Goal: Task Accomplishment & Management: Use online tool/utility

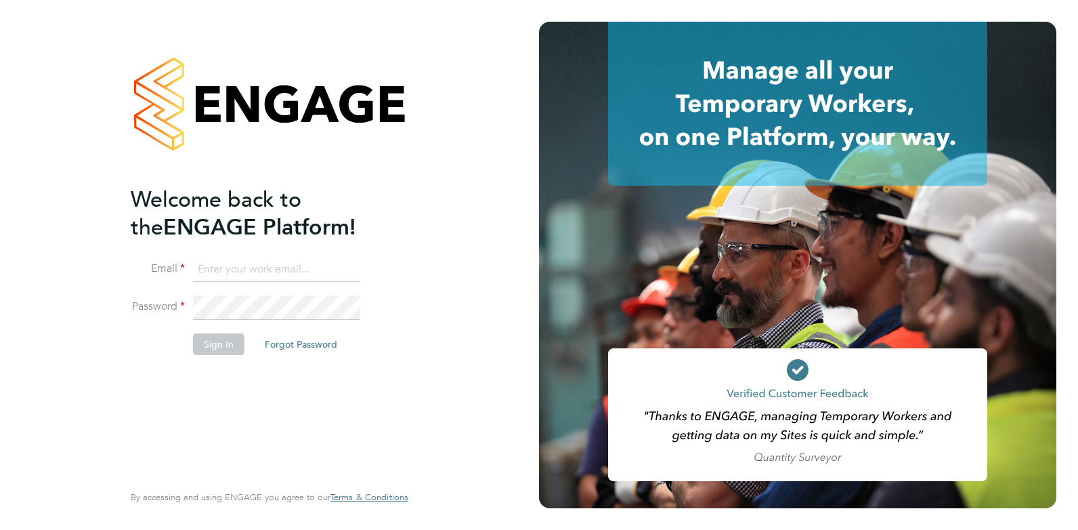
click at [257, 272] on input at bounding box center [276, 269] width 167 height 24
type input "amy@omniapeople.com"
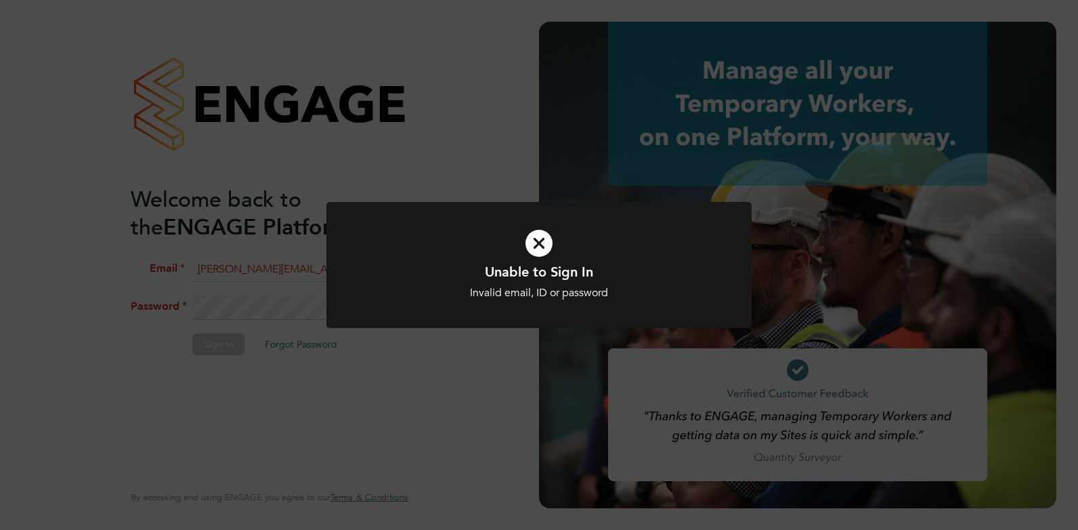
click at [316, 307] on div "Unable to Sign In Invalid email, ID or password Cancel Okay" at bounding box center [539, 265] width 1078 height 530
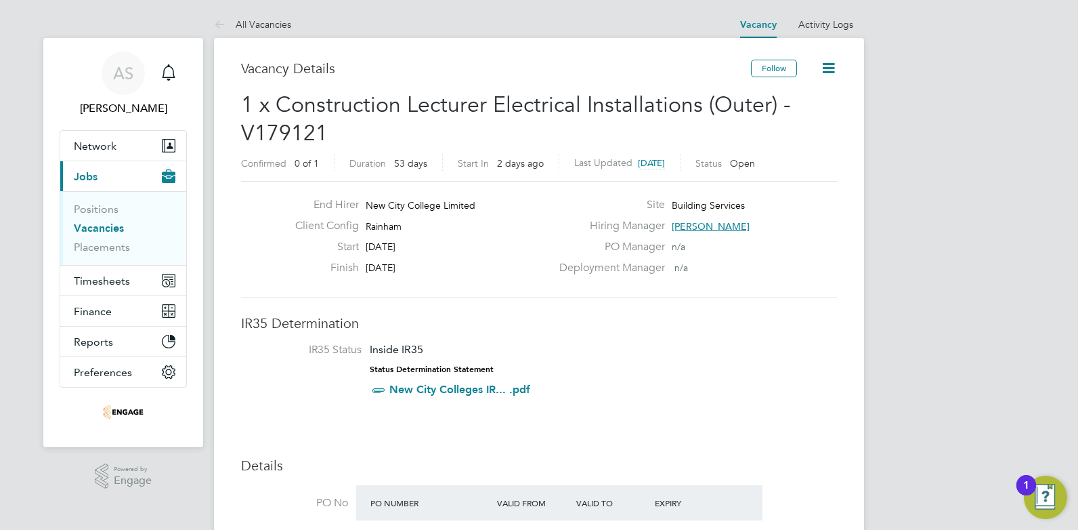
click at [119, 228] on link "Vacancies" at bounding box center [99, 227] width 50 height 13
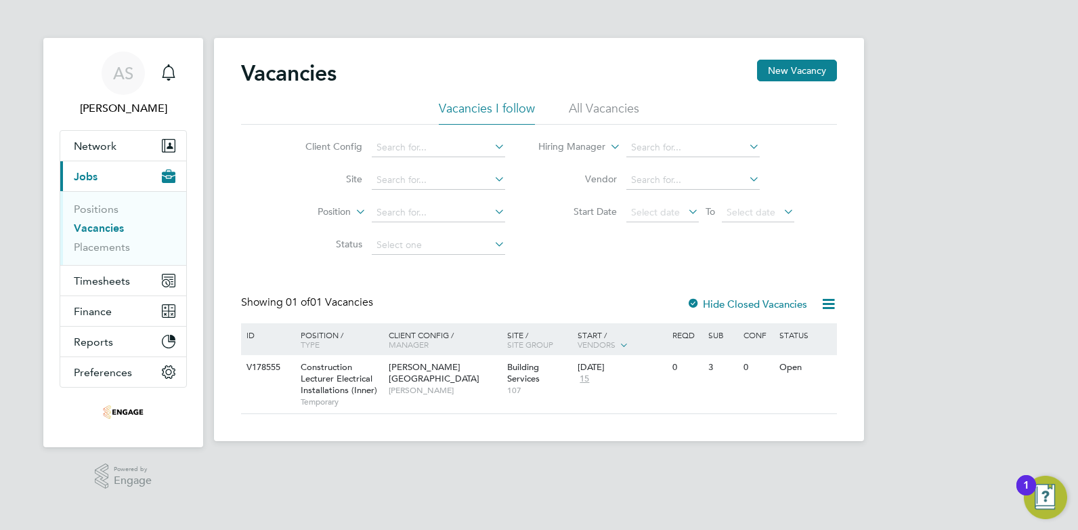
click at [597, 108] on li "All Vacancies" at bounding box center [604, 112] width 70 height 24
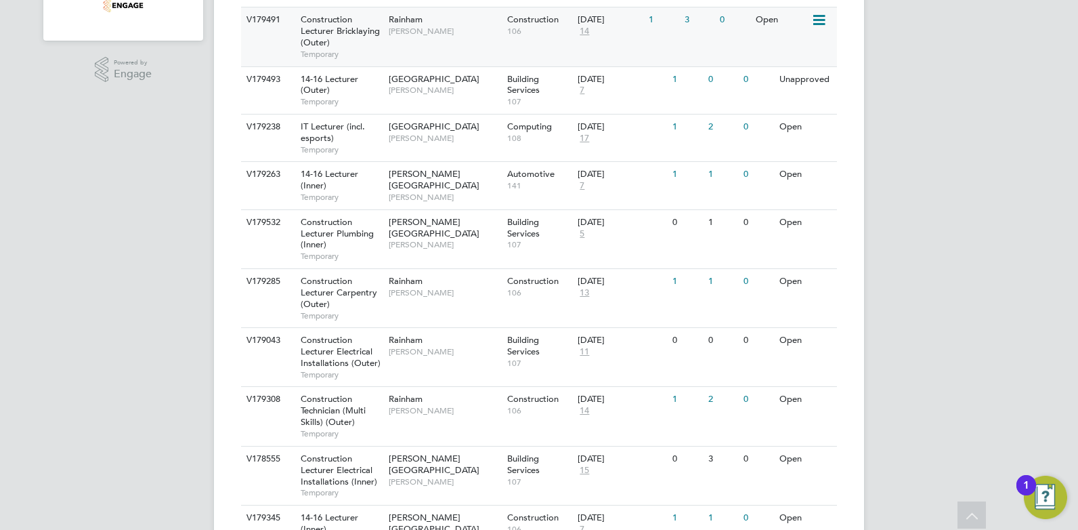
scroll to position [542, 0]
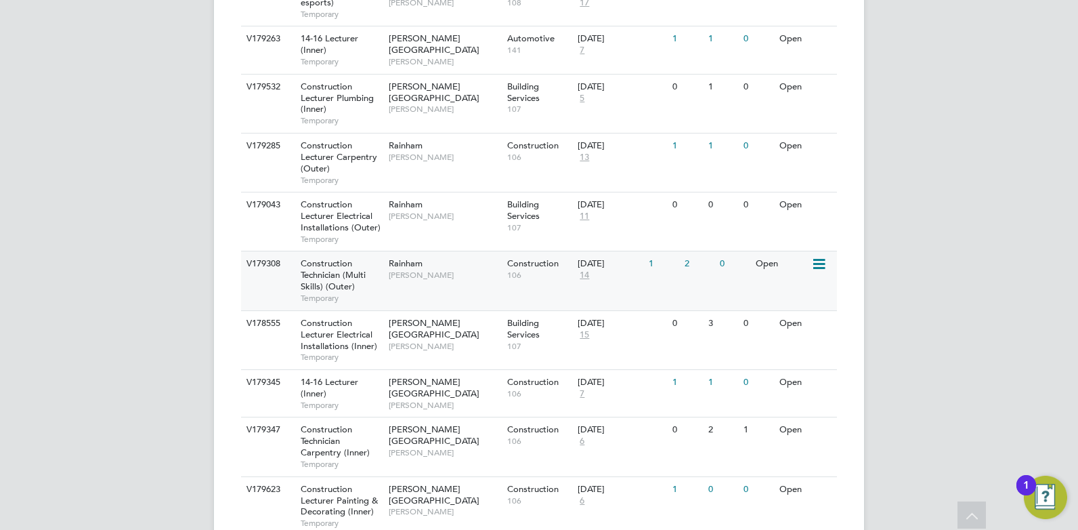
click at [452, 268] on div "Rainham Ian Rist" at bounding box center [444, 268] width 119 height 35
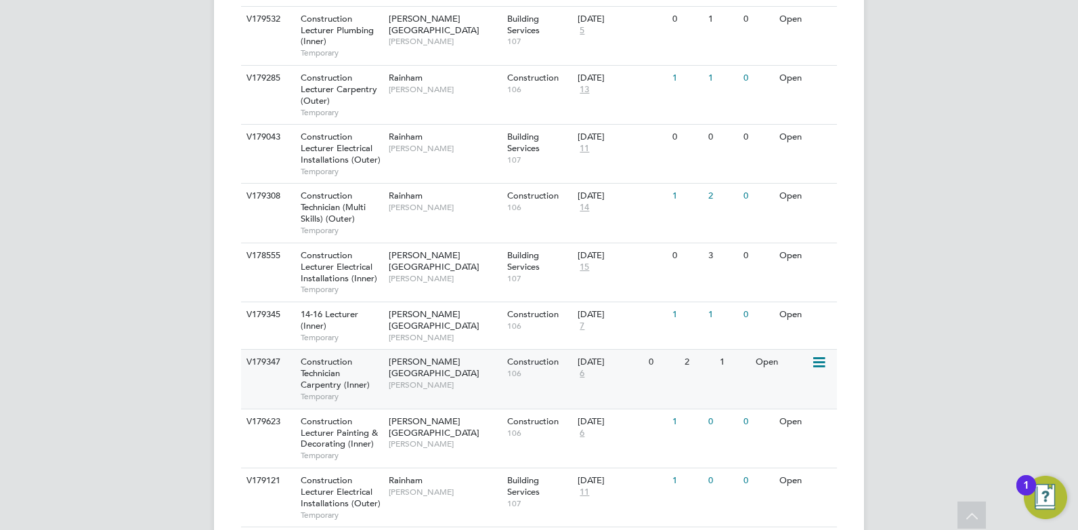
click at [450, 379] on span "[PERSON_NAME]" at bounding box center [445, 384] width 112 height 11
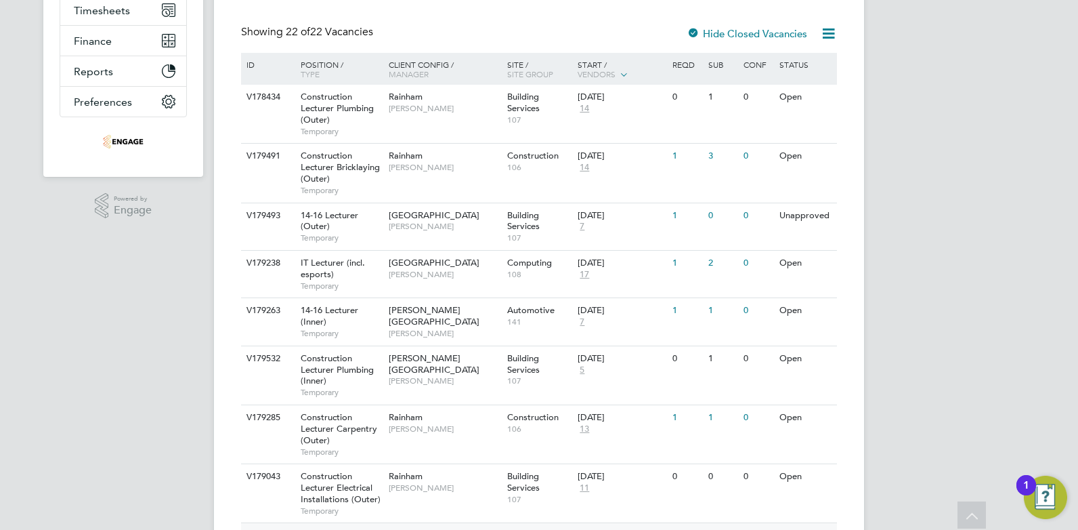
scroll to position [67, 0]
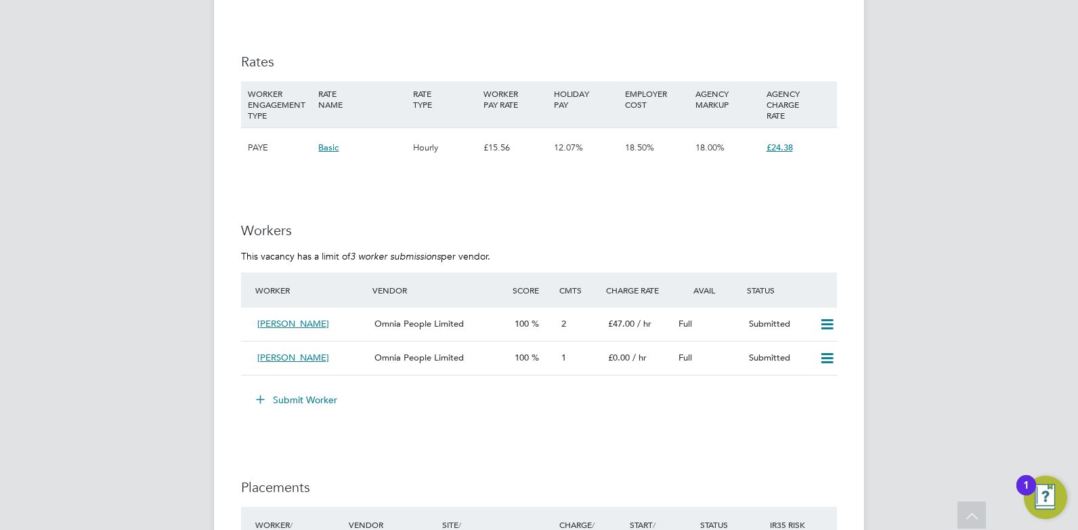
scroll to position [2303, 0]
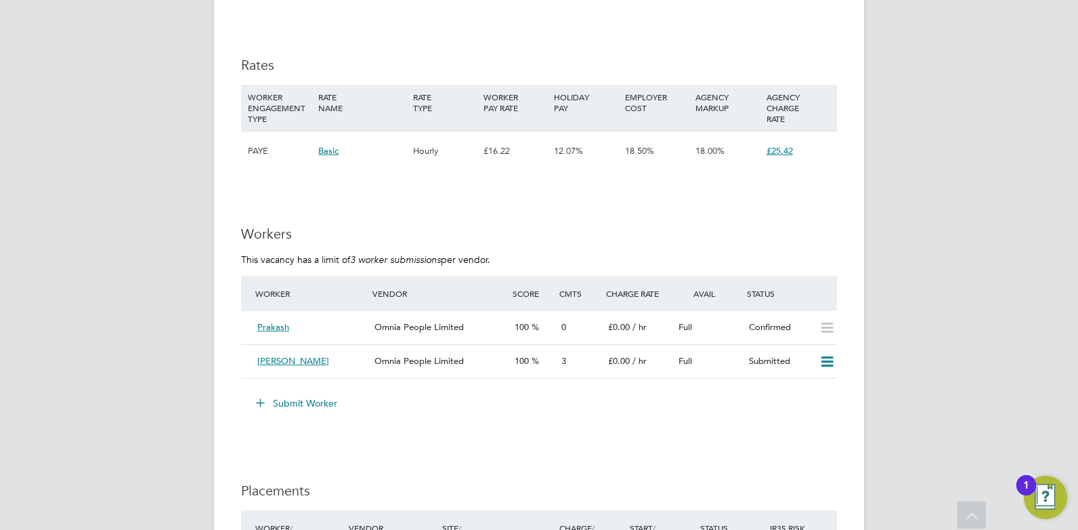
scroll to position [2625, 0]
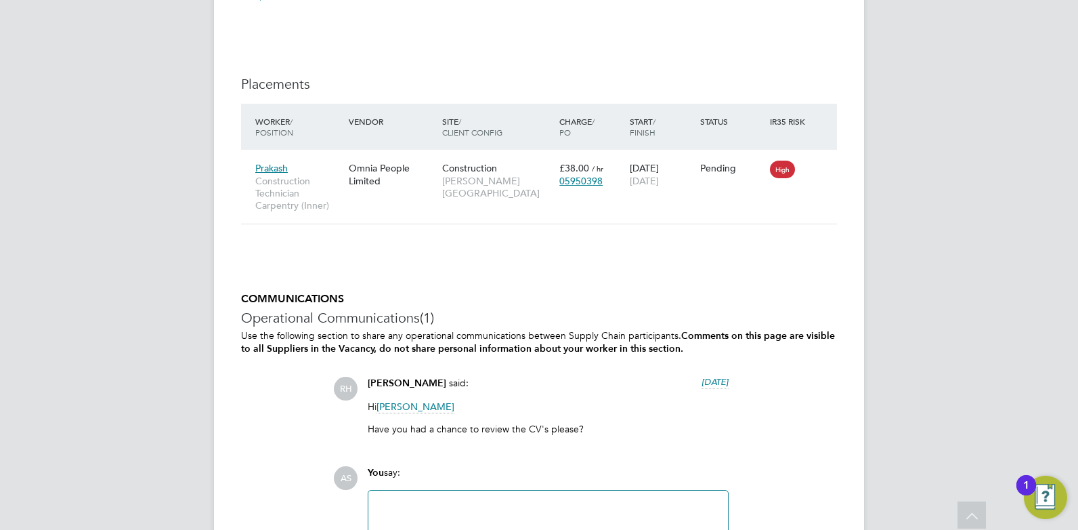
click at [409, 400] on span "[PERSON_NAME]" at bounding box center [416, 406] width 78 height 13
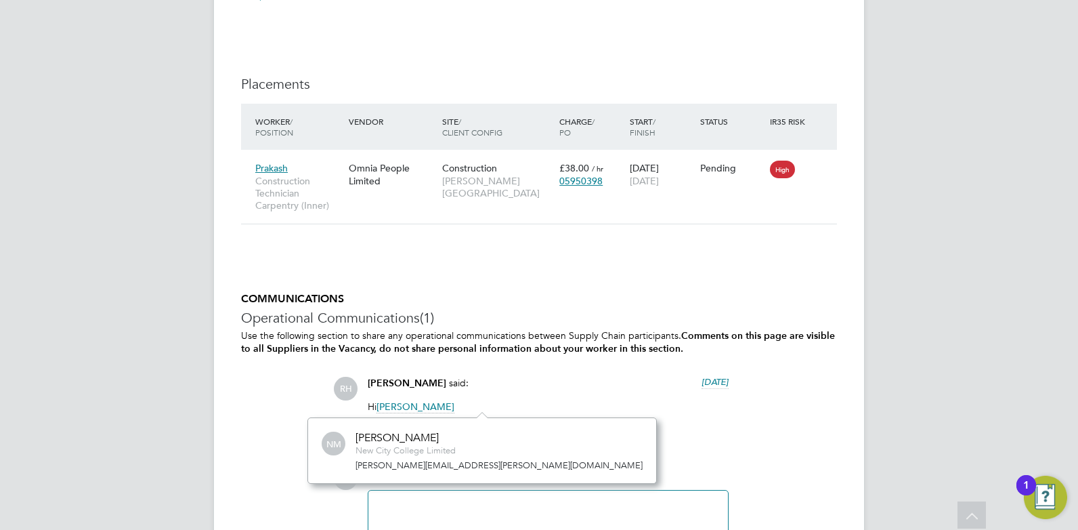
click at [433, 404] on span "[PERSON_NAME]" at bounding box center [416, 406] width 78 height 13
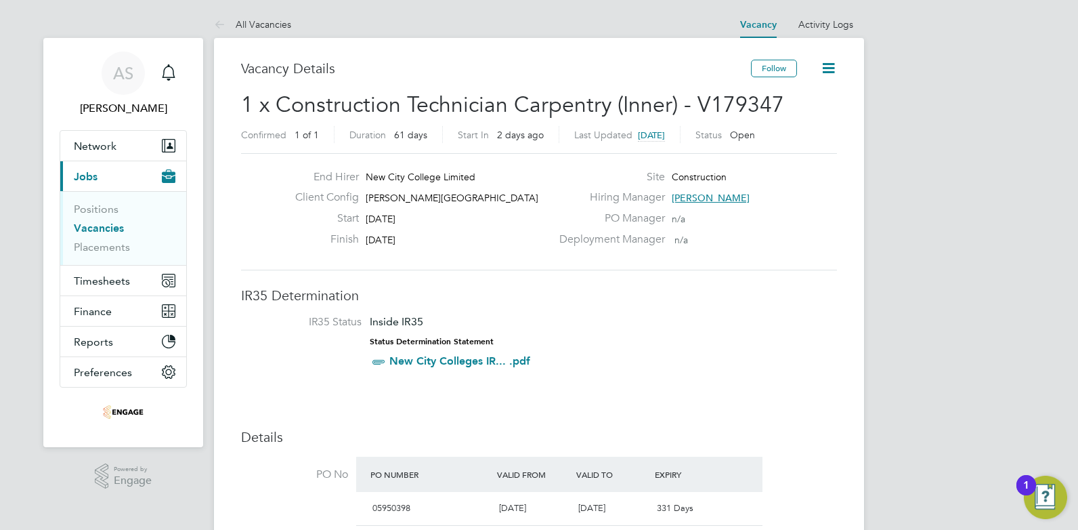
click at [89, 228] on link "Vacancies" at bounding box center [99, 227] width 50 height 13
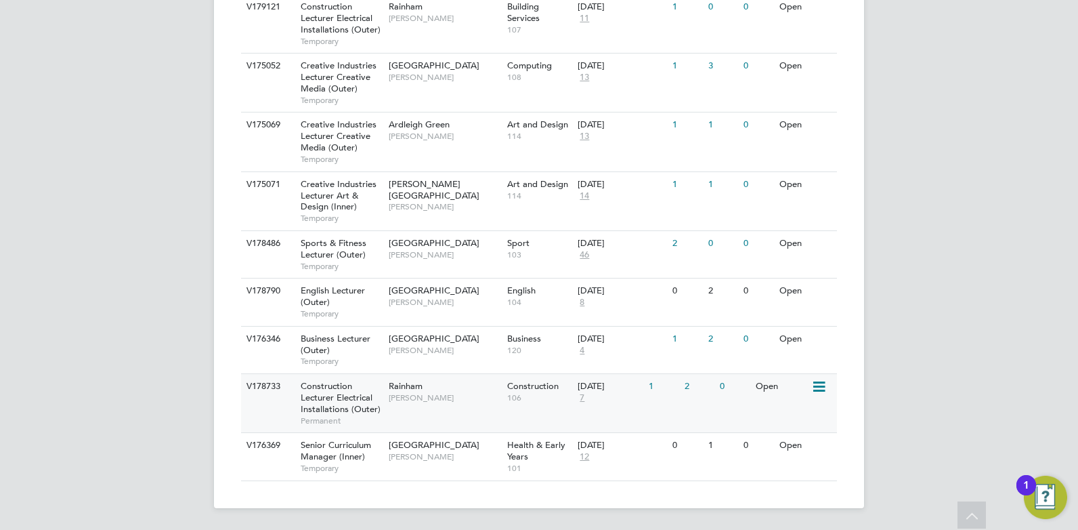
click at [433, 400] on span "[PERSON_NAME]" at bounding box center [445, 397] width 112 height 11
click at [429, 395] on span "[PERSON_NAME]" at bounding box center [445, 397] width 112 height 11
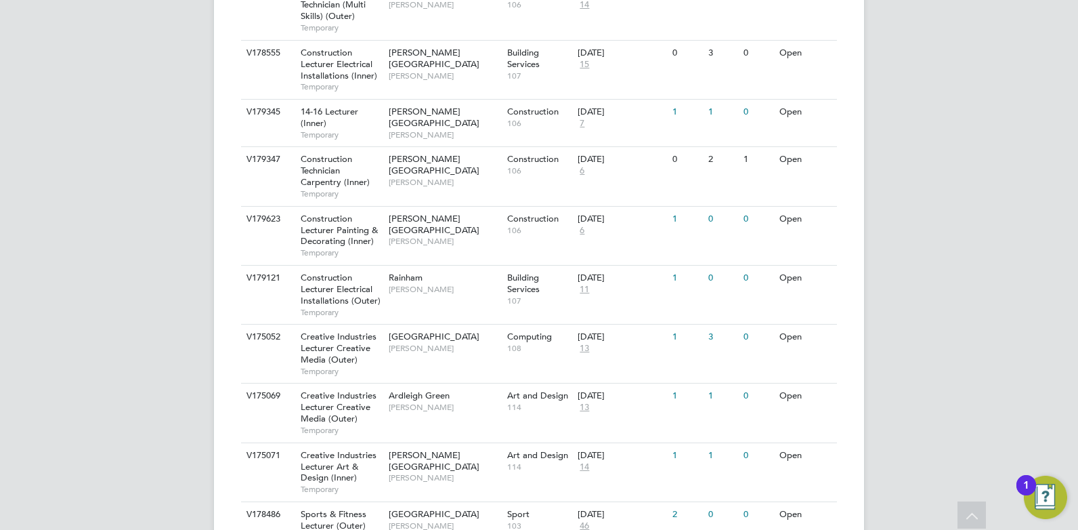
scroll to position [744, 0]
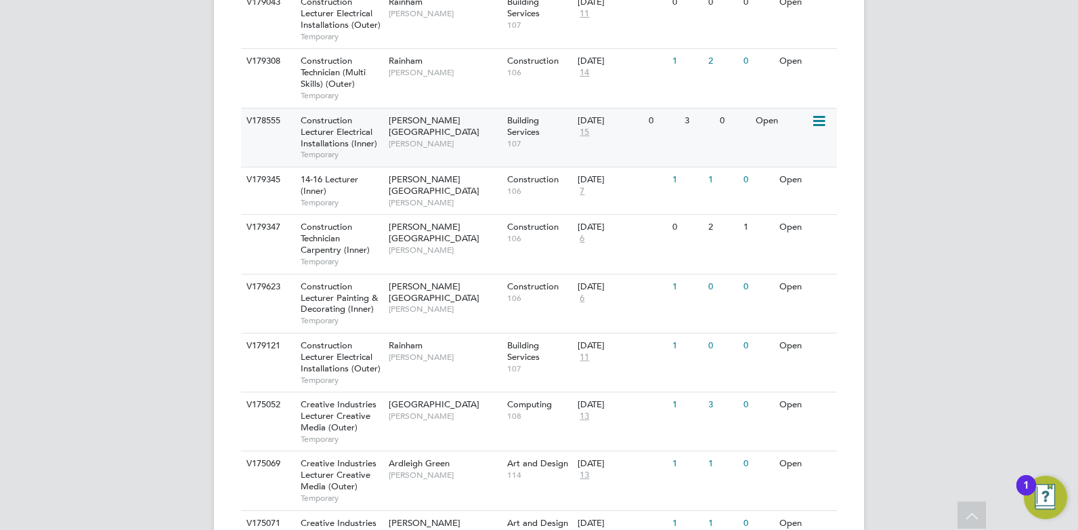
click at [446, 138] on span "[PERSON_NAME]" at bounding box center [445, 143] width 112 height 11
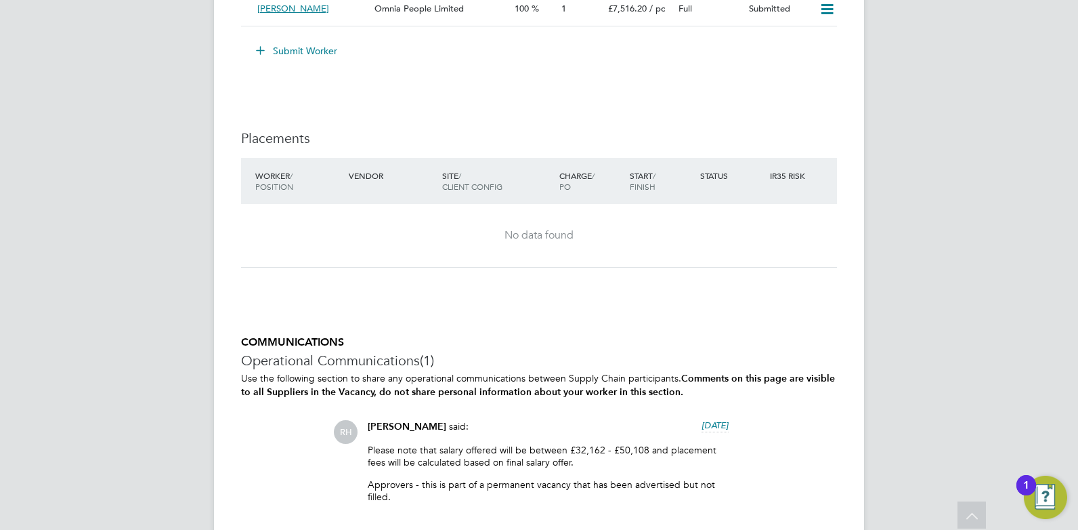
scroll to position [2490, 0]
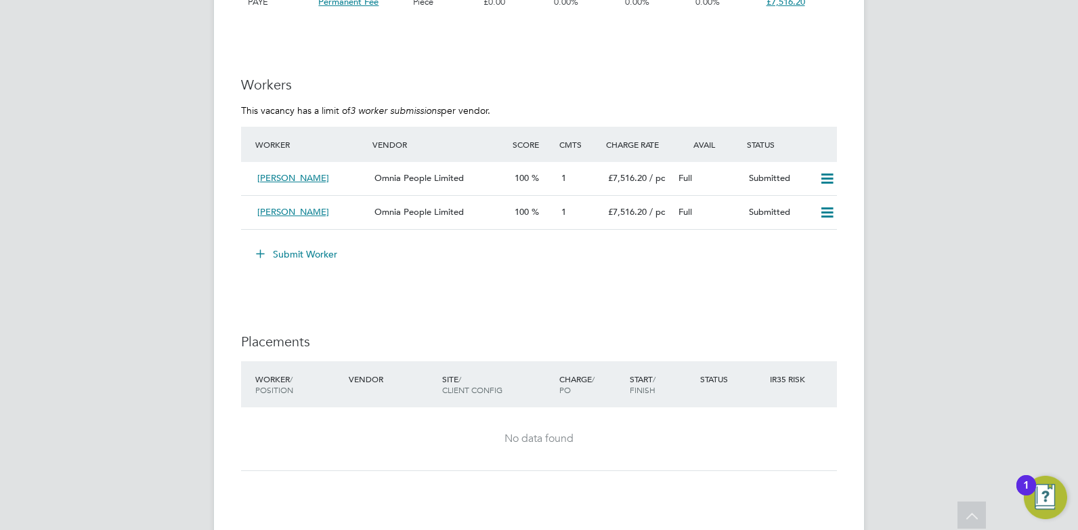
click at [293, 256] on button "Submit Worker" at bounding box center [298, 254] width 102 height 22
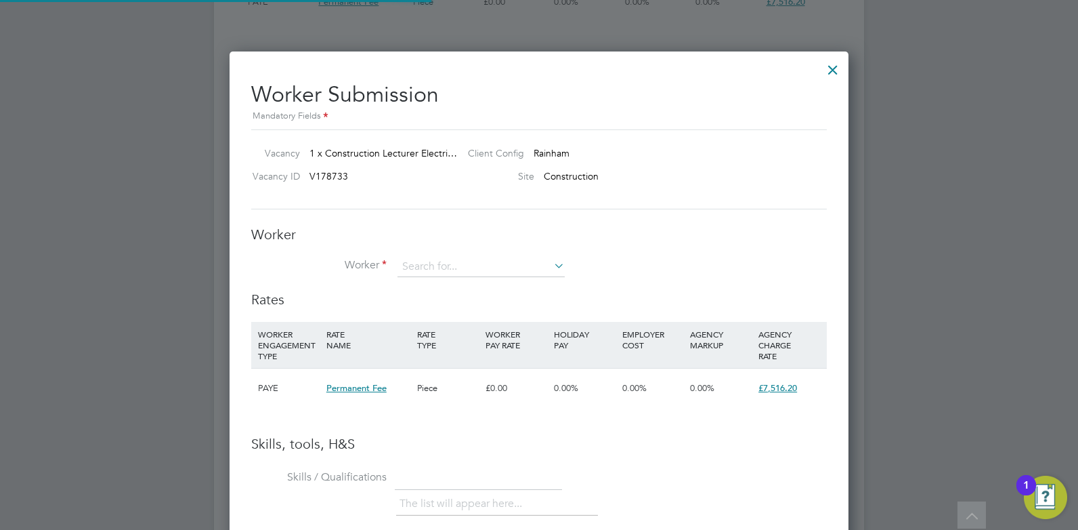
scroll to position [20, 352]
click at [434, 306] on li "[PERSON_NAME] (HQ [PERSON_NAME] 420)" at bounding box center [512, 304] width 231 height 18
type input "[PERSON_NAME] (HQ [PERSON_NAME] 420)"
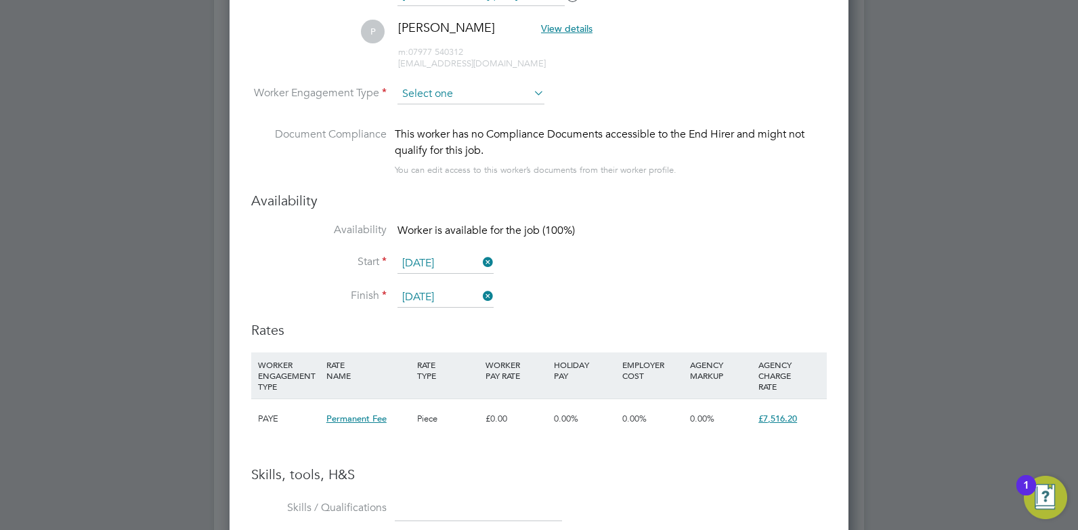
click at [458, 93] on input at bounding box center [471, 94] width 147 height 20
click at [452, 109] on li "Contract" at bounding box center [471, 113] width 148 height 18
type input "Contract"
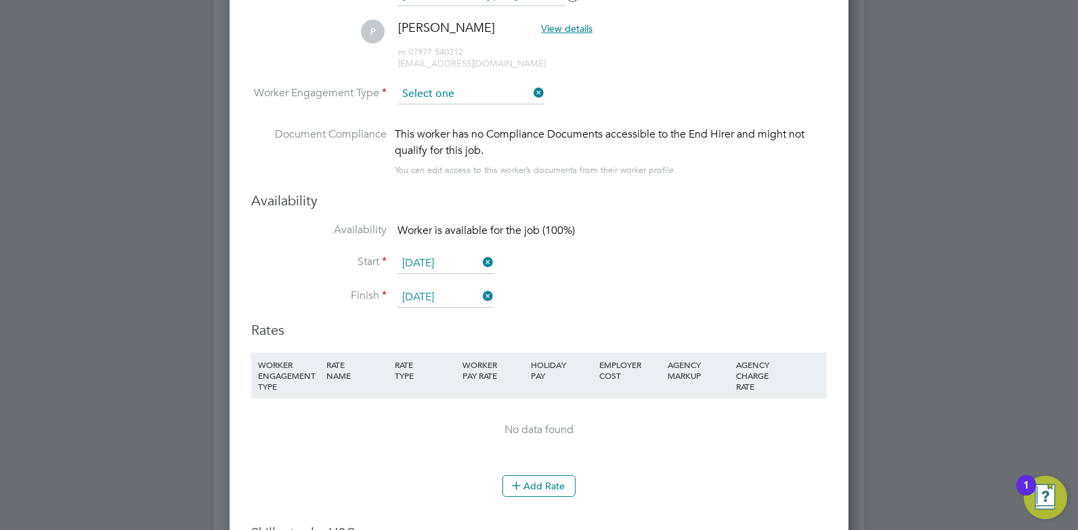
click at [459, 93] on input at bounding box center [471, 94] width 147 height 20
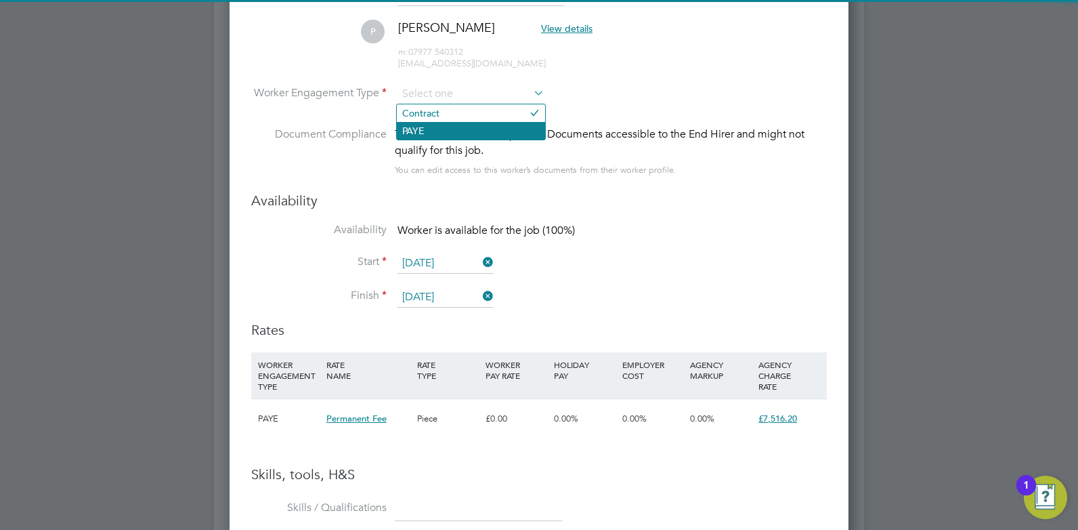
click at [461, 131] on li "PAYE" at bounding box center [471, 131] width 148 height 18
type input "PAYE"
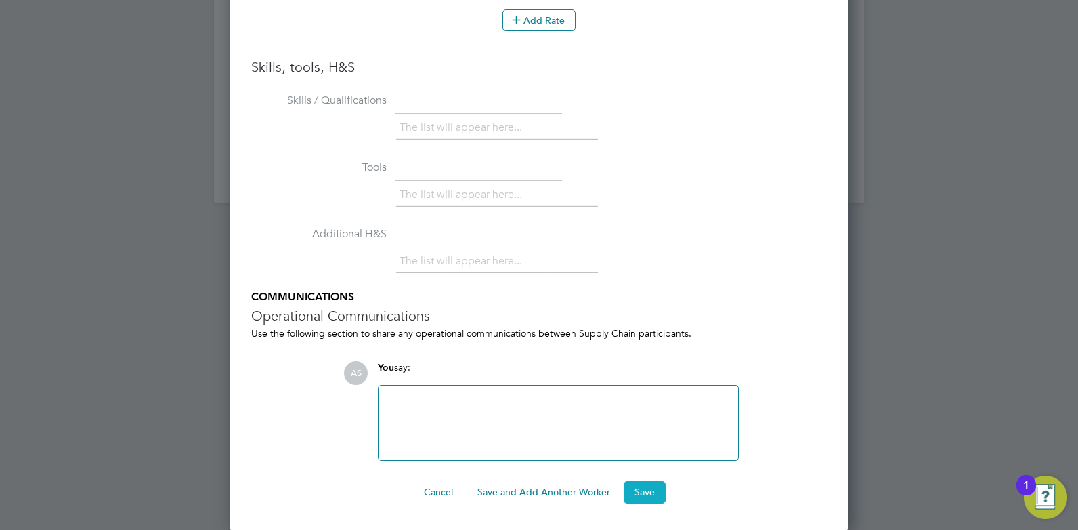
click at [643, 492] on button "Save" at bounding box center [645, 492] width 42 height 22
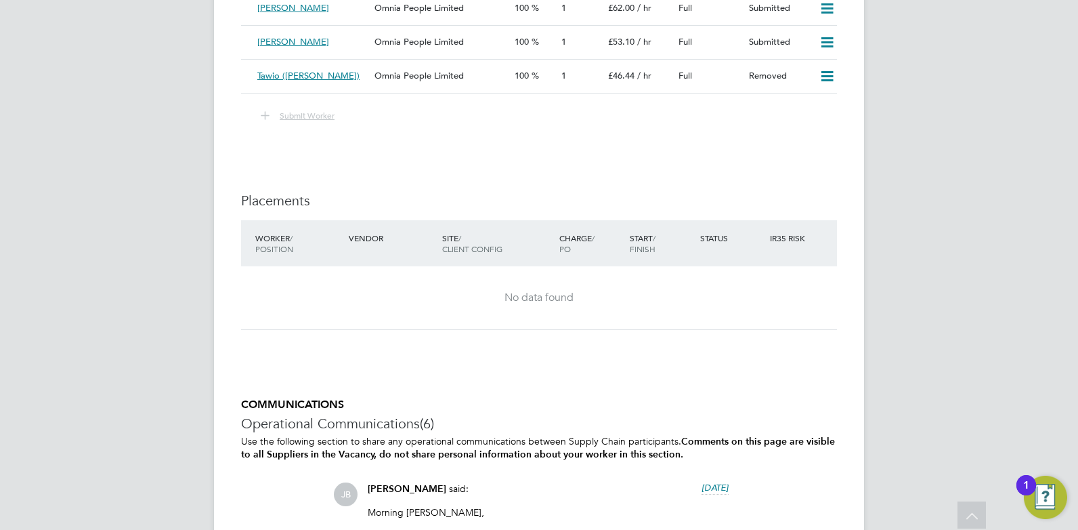
scroll to position [2985, 0]
